Goal: Task Accomplishment & Management: Use online tool/utility

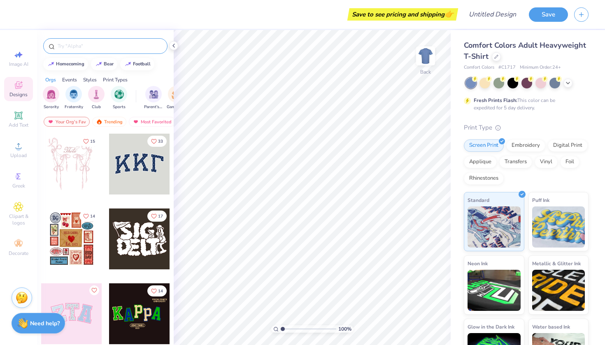
click at [73, 45] on input "text" at bounding box center [109, 46] width 105 height 8
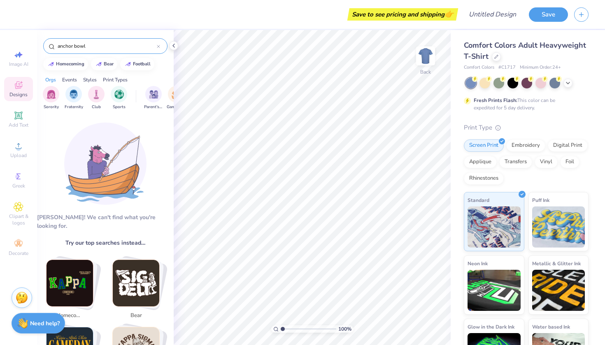
drag, startPoint x: 89, startPoint y: 44, endPoint x: 40, endPoint y: 44, distance: 49.4
click at [39, 44] on div "anchor bowl" at bounding box center [105, 44] width 137 height 28
type input "football"
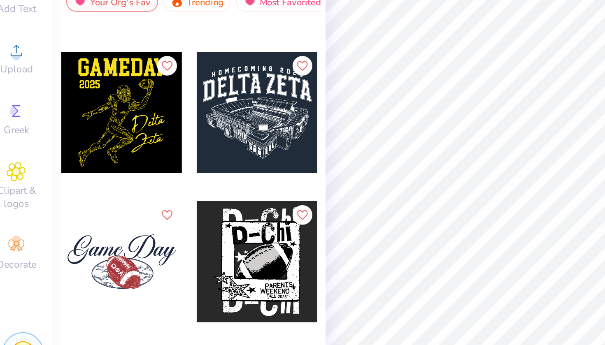
scroll to position [961, 0]
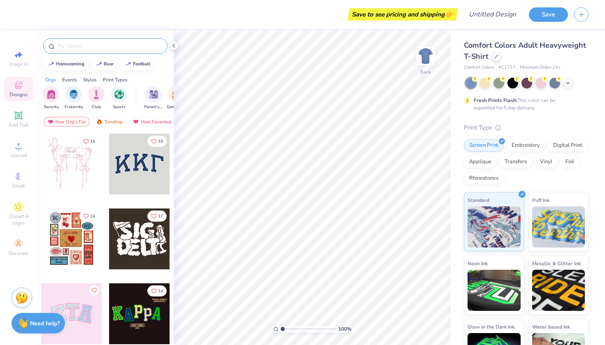
click at [74, 47] on input "text" at bounding box center [109, 46] width 105 height 8
type input "football"
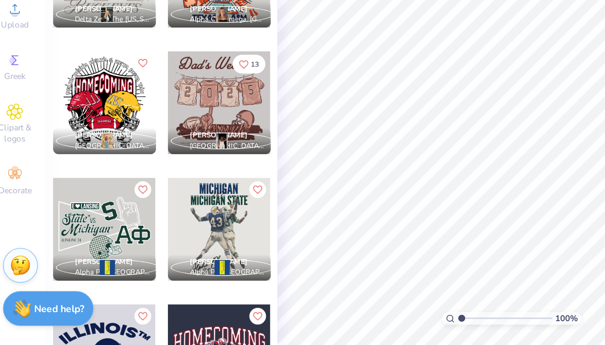
scroll to position [5955, 0]
